Goal: Task Accomplishment & Management: Manage account settings

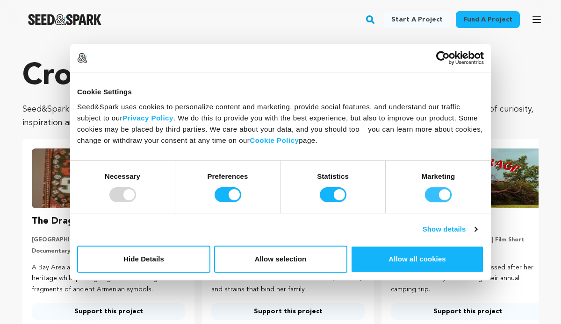
click at [442, 194] on input "Marketing" at bounding box center [438, 194] width 27 height 15
checkbox input "false"
click at [340, 194] on input "Statistics" at bounding box center [333, 194] width 27 height 15
checkbox input "false"
click at [234, 197] on input "Preferences" at bounding box center [228, 194] width 27 height 15
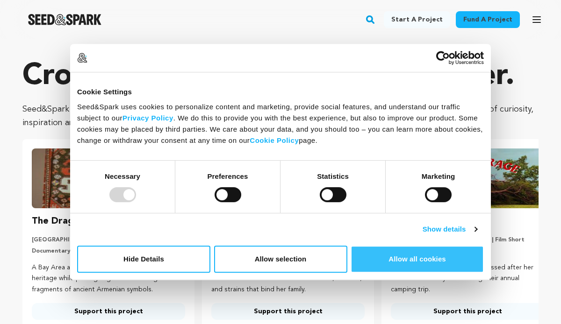
click at [401, 254] on button "Allow all cookies" at bounding box center [417, 259] width 133 height 27
checkbox input "true"
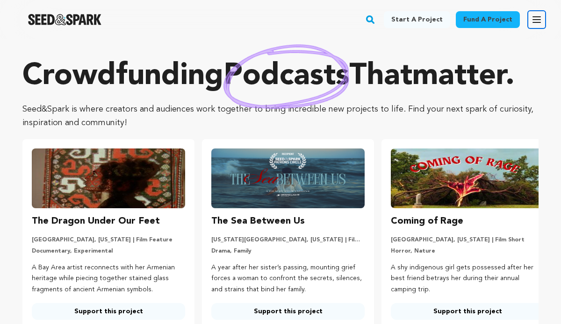
click at [534, 29] on button "Open main menu" at bounding box center [536, 19] width 19 height 19
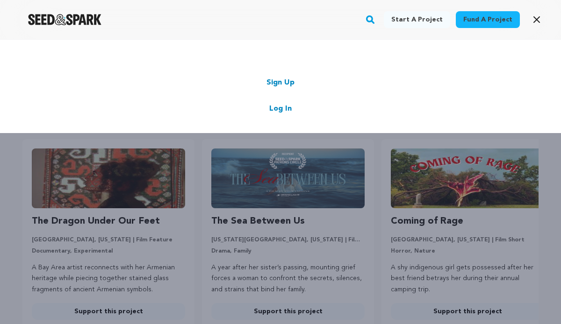
click at [518, 46] on div "Start a project Fund a project Sign Up Log In" at bounding box center [280, 86] width 561 height 93
click at [286, 106] on link "Log In" at bounding box center [280, 108] width 22 height 11
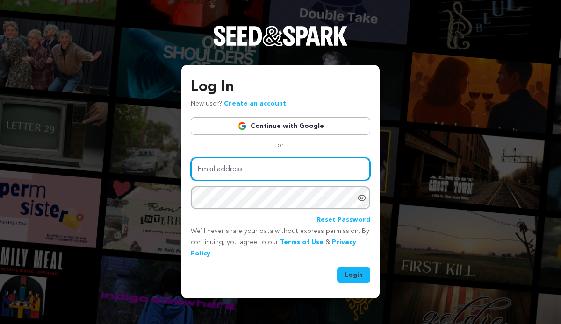
click at [259, 172] on input "Email address" at bounding box center [281, 170] width 180 height 24
click at [266, 171] on input "Email address" at bounding box center [281, 170] width 180 height 24
type input "esperanzacatubig@gmail.com"
